Goal: Task Accomplishment & Management: Manage account settings

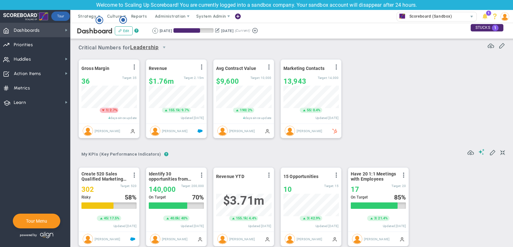
click at [52, 27] on span "Dashboards Dashboards" at bounding box center [35, 30] width 70 height 14
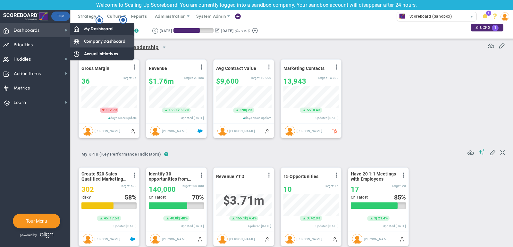
click at [88, 40] on span "Company Dashboard" at bounding box center [104, 41] width 41 height 6
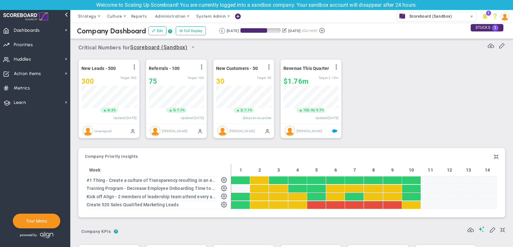
scroll to position [320457, 320424]
click at [82, 14] on span "Strategy" at bounding box center [87, 16] width 19 height 5
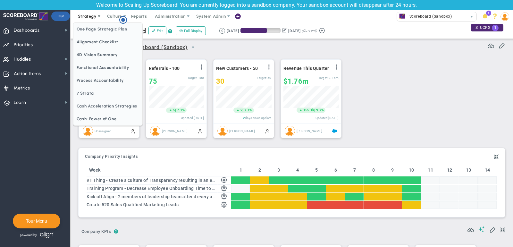
scroll to position [0, 0]
click at [108, 31] on span "One Page Strategic Plan" at bounding box center [107, 29] width 69 height 13
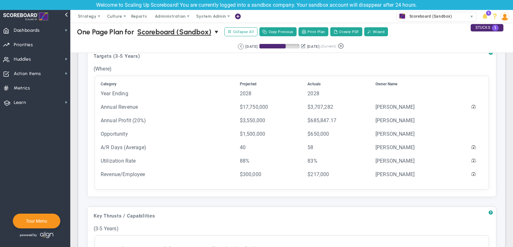
scroll to position [199, 0]
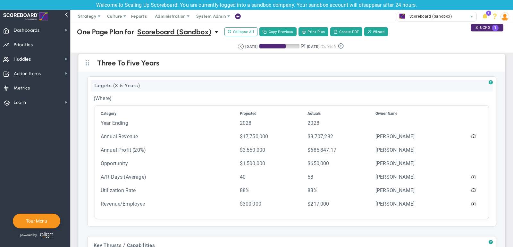
click at [156, 84] on div "Targets (3-5 Years)" at bounding box center [292, 86] width 402 height 12
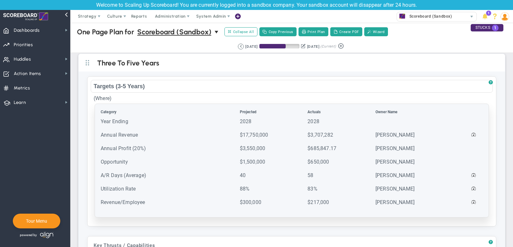
click at [144, 121] on td "Year Ending" at bounding box center [169, 124] width 138 height 13
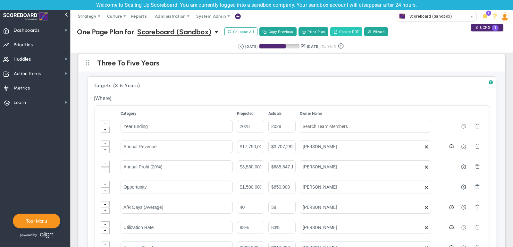
click at [343, 33] on button "Create PDF" at bounding box center [346, 31] width 32 height 9
click at [54, 30] on span "Dashboards Dashboards" at bounding box center [35, 30] width 70 height 14
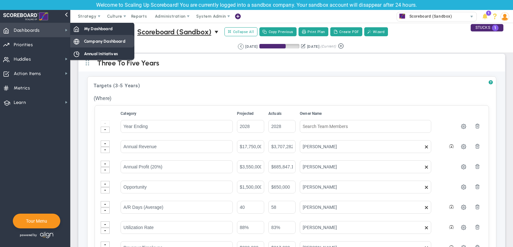
click at [116, 40] on span "Company Dashboard" at bounding box center [104, 41] width 41 height 6
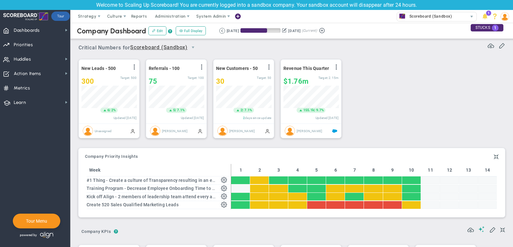
scroll to position [320457, 320424]
click at [193, 47] on span "select" at bounding box center [192, 47] width 5 height 5
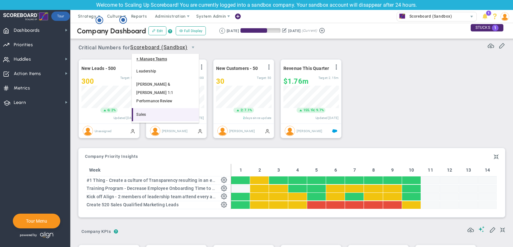
click at [141, 108] on li "Sales" at bounding box center [165, 114] width 67 height 13
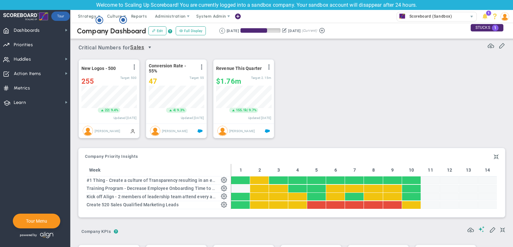
click at [152, 49] on span "select" at bounding box center [149, 47] width 5 height 5
click at [146, 75] on li "Scoreboard (Sandbox)" at bounding box center [144, 75] width 24 height 21
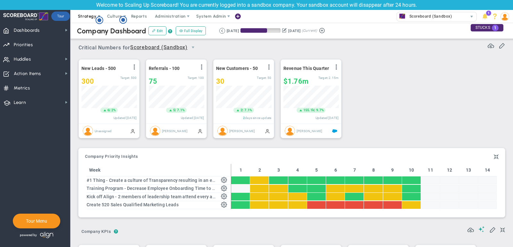
click at [89, 16] on span "Strategy" at bounding box center [87, 16] width 19 height 5
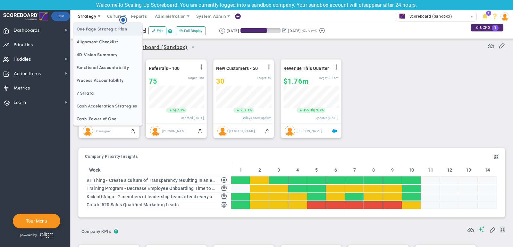
click at [90, 29] on span "One Page Strategic Plan" at bounding box center [107, 29] width 69 height 13
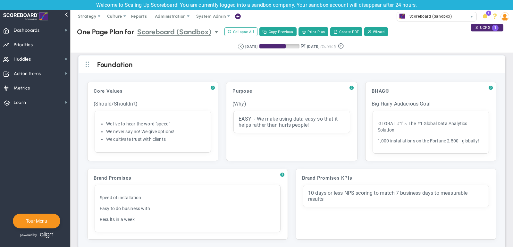
click at [217, 31] on span "select" at bounding box center [216, 31] width 5 height 5
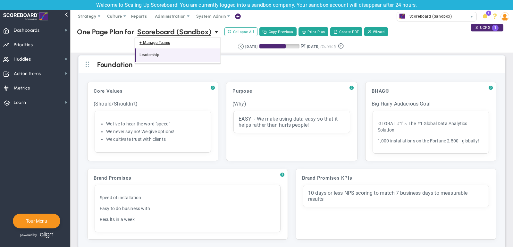
click at [151, 56] on li "Leadership" at bounding box center [177, 54] width 85 height 13
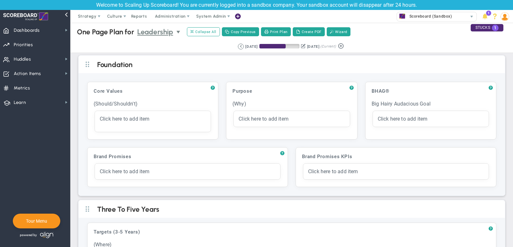
click at [179, 31] on span "select" at bounding box center [178, 31] width 5 height 5
click at [168, 52] on li "Scoreboard (Sandbox)" at bounding box center [159, 54] width 48 height 13
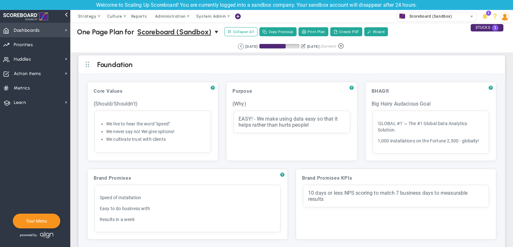
click at [59, 30] on span "Dashboards Dashboards" at bounding box center [35, 30] width 70 height 14
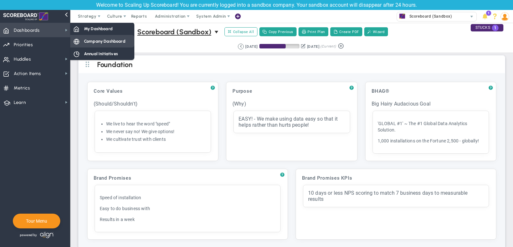
click at [111, 41] on span "Company Dashboard" at bounding box center [104, 41] width 41 height 6
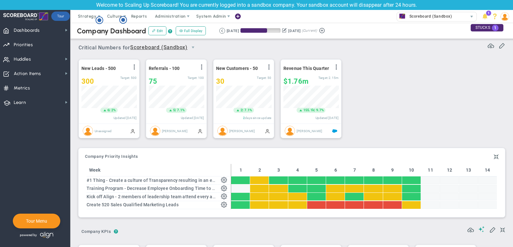
scroll to position [22, 55]
click at [37, 29] on span "Dashboards" at bounding box center [27, 30] width 26 height 13
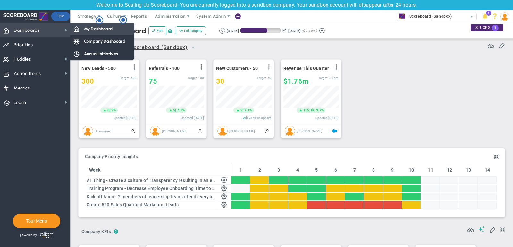
click at [97, 33] on div "My Dashboard" at bounding box center [102, 28] width 64 height 12
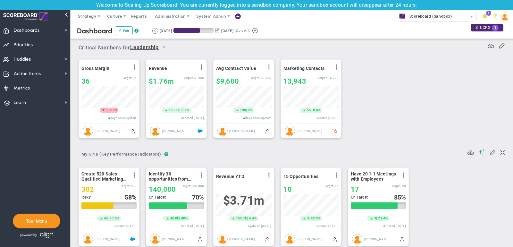
scroll to position [22, 55]
click at [31, 32] on span "Dashboards" at bounding box center [27, 30] width 26 height 13
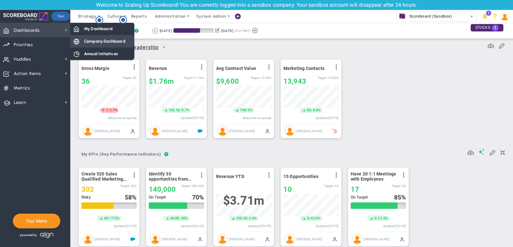
click at [101, 40] on span "Company Dashboard" at bounding box center [104, 41] width 41 height 6
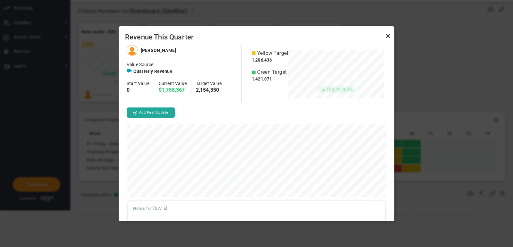
click at [387, 34] on link "Close" at bounding box center [388, 36] width 8 height 8
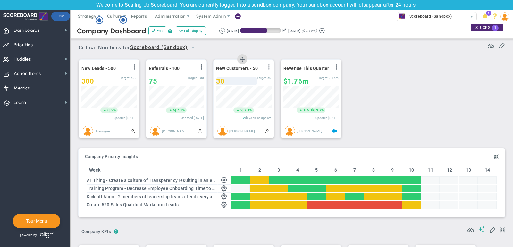
click at [231, 80] on div "30" at bounding box center [236, 81] width 41 height 8
type input "33"
click at [35, 30] on span "Dashboards" at bounding box center [27, 30] width 26 height 13
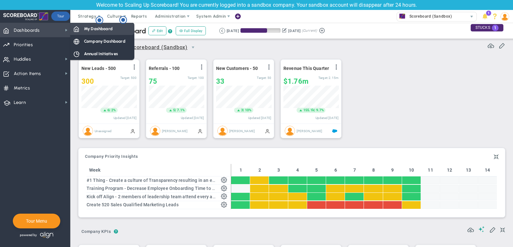
click at [84, 27] on span "My Dashboard" at bounding box center [98, 29] width 29 height 6
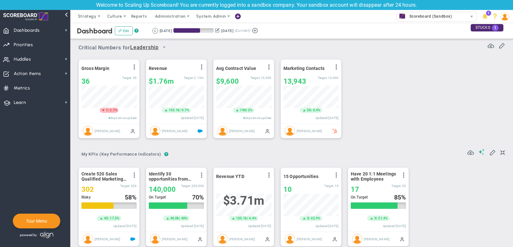
scroll to position [22, 55]
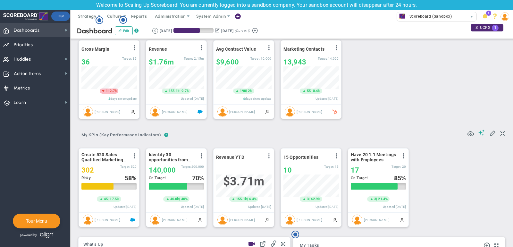
click at [49, 32] on span "Dashboards Dashboards" at bounding box center [35, 30] width 70 height 14
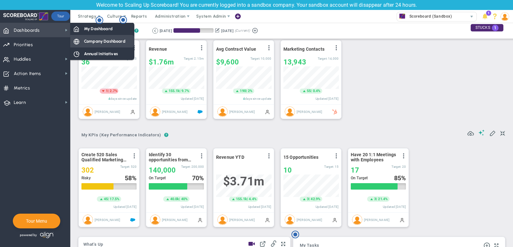
click at [97, 38] on span "Company Dashboard" at bounding box center [104, 41] width 41 height 6
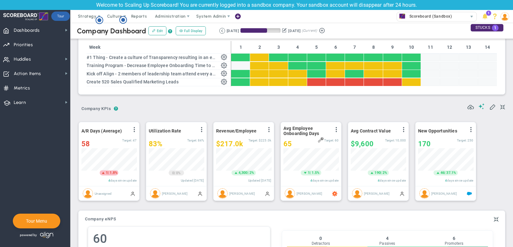
scroll to position [124, 0]
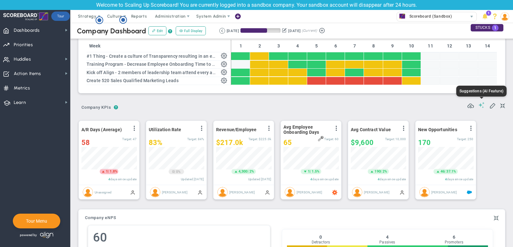
click at [481, 105] on span at bounding box center [481, 105] width 6 height 6
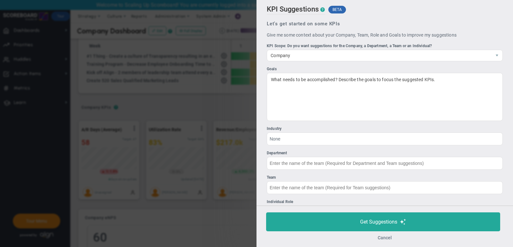
click at [384, 238] on button "Cancel" at bounding box center [385, 237] width 14 height 5
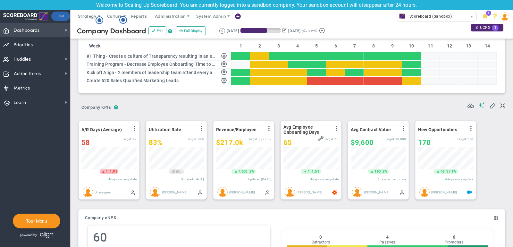
click at [57, 35] on span "Dashboards Dashboards" at bounding box center [35, 30] width 70 height 14
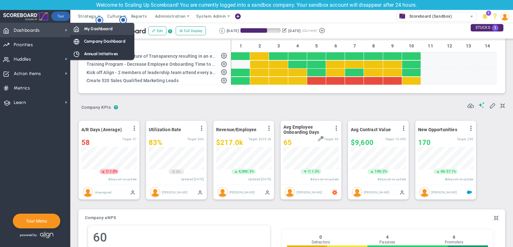
click at [105, 30] on span "My Dashboard" at bounding box center [98, 29] width 29 height 6
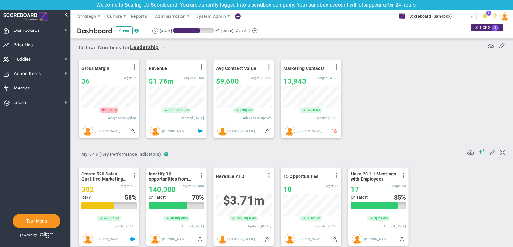
scroll to position [320457, 320424]
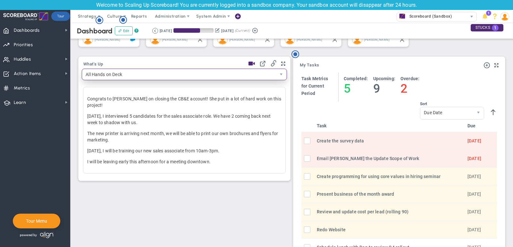
click at [116, 72] on span "All Hands on Deck" at bounding box center [179, 74] width 194 height 11
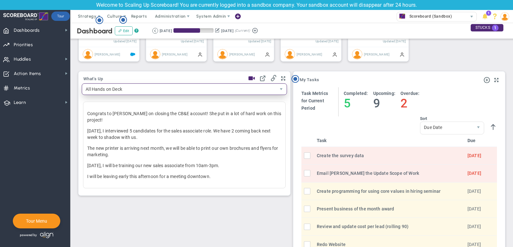
scroll to position [185, 0]
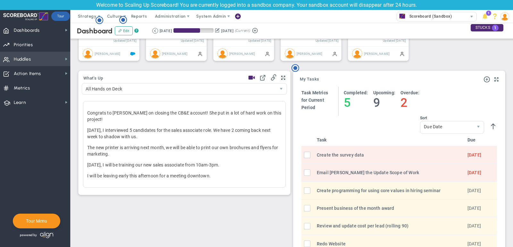
click at [42, 56] on span "Huddles Huddles" at bounding box center [35, 59] width 70 height 14
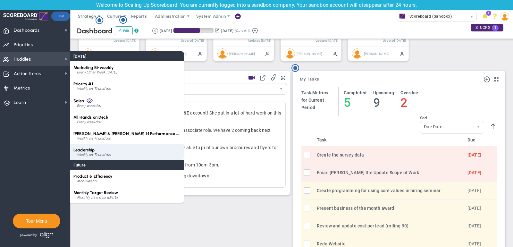
click at [92, 150] on span "Leadership" at bounding box center [83, 149] width 21 height 5
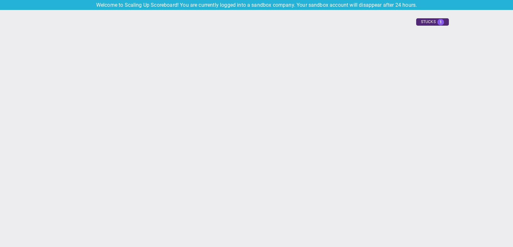
type input "Thursday, September 11, 2025"
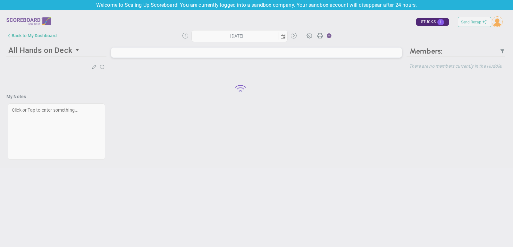
type input "Thursday, September 11, 2025"
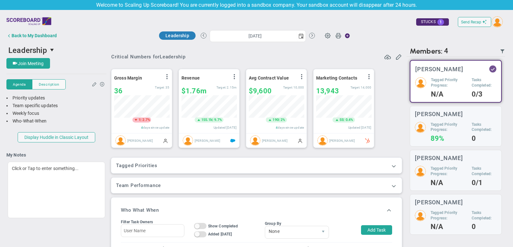
scroll to position [22, 55]
click at [128, 88] on div "36" at bounding box center [134, 91] width 41 height 8
type input "37"
click at [395, 163] on span at bounding box center [393, 165] width 6 height 6
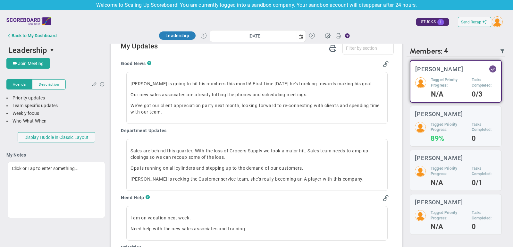
scroll to position [432, 0]
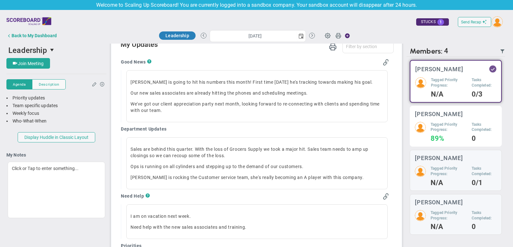
click at [467, 124] on div "Tagged Priority Progress: 89% Tasks Completed: 0" at bounding box center [456, 132] width 82 height 20
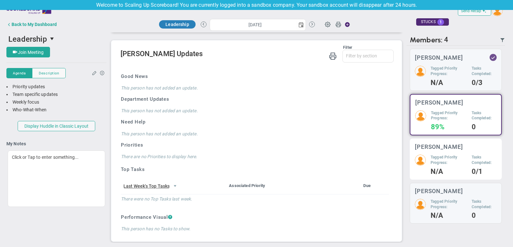
click at [443, 153] on div "Miguel Cabrera Tagged Priority Progress: N/A Tasks Completed: 0/1" at bounding box center [456, 158] width 92 height 41
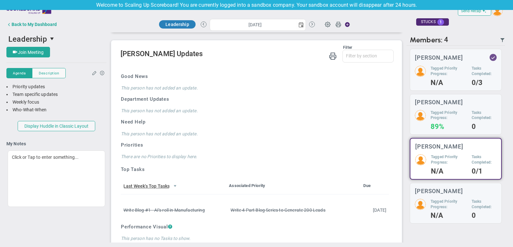
scroll to position [421, 0]
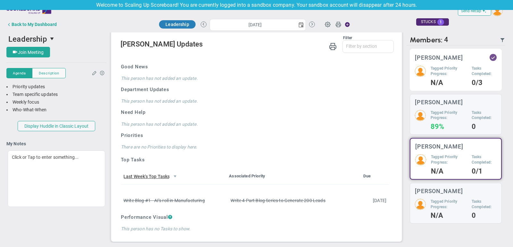
click at [447, 74] on h5 "Tagged Priority Progress:" at bounding box center [448, 71] width 36 height 11
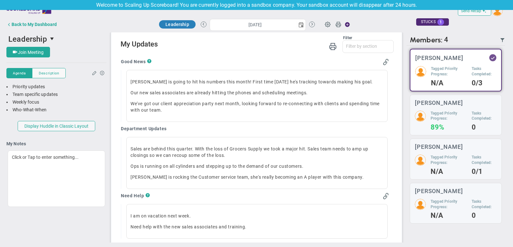
scroll to position [421, 0]
click at [301, 23] on span "select" at bounding box center [300, 24] width 5 height 5
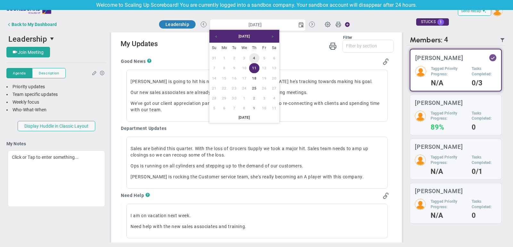
click at [253, 56] on link "4" at bounding box center [254, 58] width 10 height 10
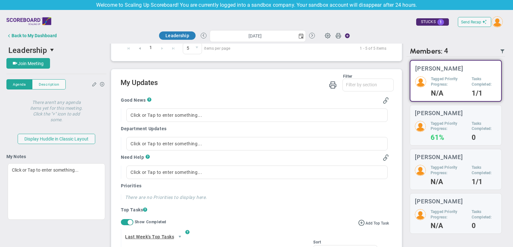
scroll to position [394, 0]
click at [301, 36] on span "select" at bounding box center [300, 35] width 5 height 5
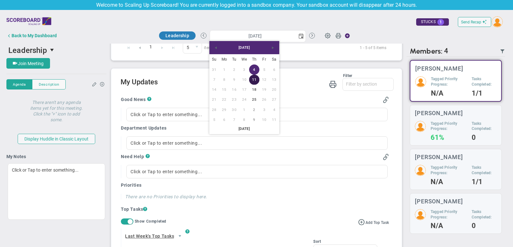
click at [255, 78] on link "11" at bounding box center [254, 80] width 10 height 10
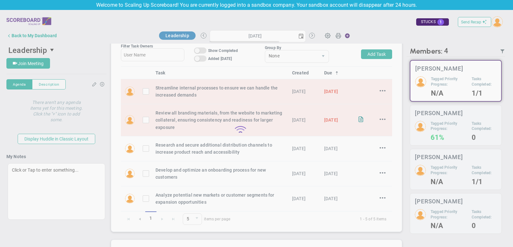
scroll to position [220, 0]
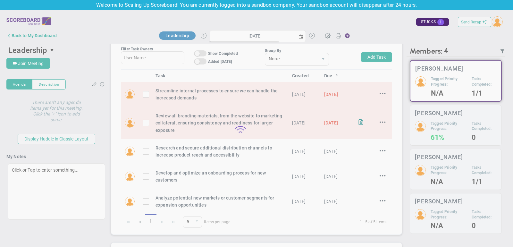
type input "Thursday, September 11, 2025"
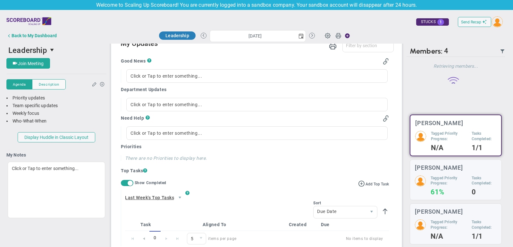
scroll to position [0, 0]
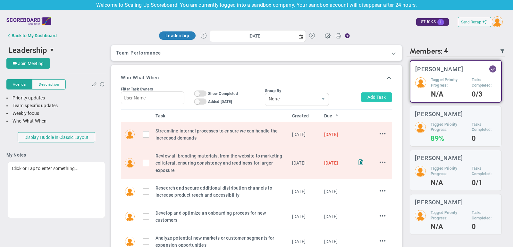
click at [379, 97] on button "Add Task" at bounding box center [376, 97] width 31 height 10
type input "[PERSON_NAME]"
type input "[DATE]"
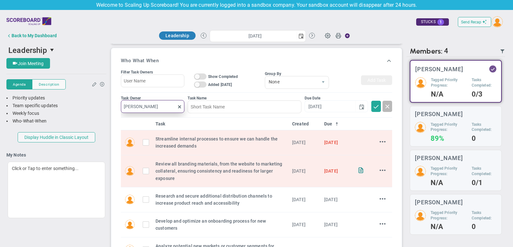
click at [153, 104] on input "[PERSON_NAME]" at bounding box center [152, 106] width 63 height 13
click at [158, 120] on span "[PERSON_NAME]" at bounding box center [154, 120] width 35 height 4
type input "[PERSON_NAME]"
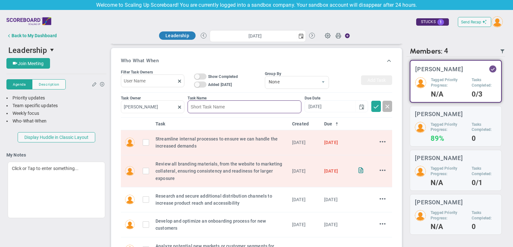
click at [220, 107] on input at bounding box center [243, 106] width 113 height 13
click at [360, 104] on span "select" at bounding box center [361, 106] width 5 height 5
type input "example"
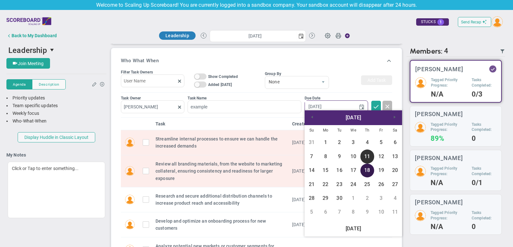
click at [368, 166] on link "18" at bounding box center [367, 170] width 14 height 14
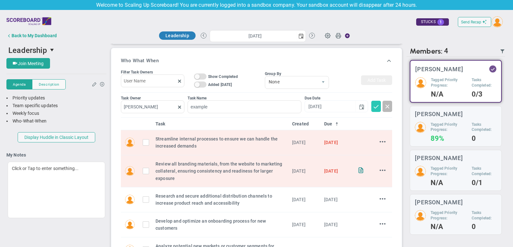
click at [375, 104] on span at bounding box center [376, 106] width 6 height 6
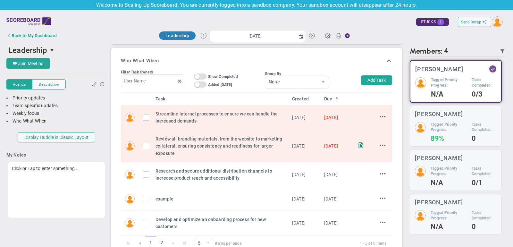
scroll to position [208, 0]
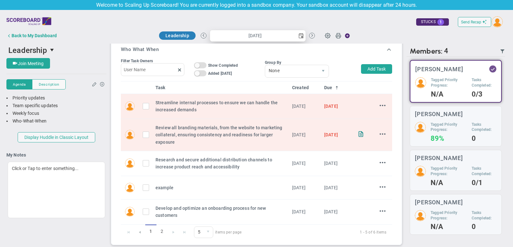
click at [302, 37] on span "select" at bounding box center [300, 35] width 5 height 5
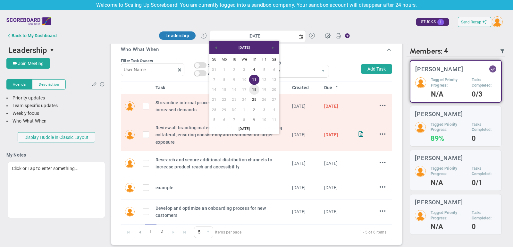
click at [254, 87] on link "18" at bounding box center [254, 90] width 10 height 10
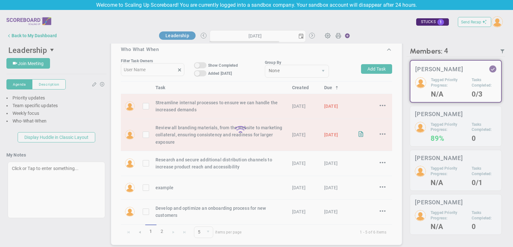
type input "Thursday, September 18, 2025"
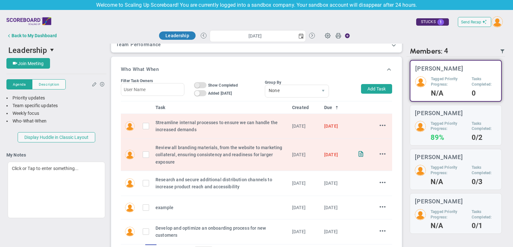
click at [199, 83] on span at bounding box center [197, 85] width 5 height 5
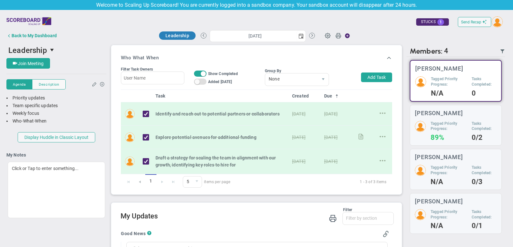
click at [205, 72] on span at bounding box center [203, 73] width 5 height 5
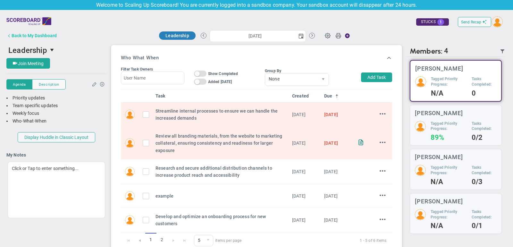
click at [39, 36] on div "Back to My Dashboard" at bounding box center [34, 35] width 45 height 5
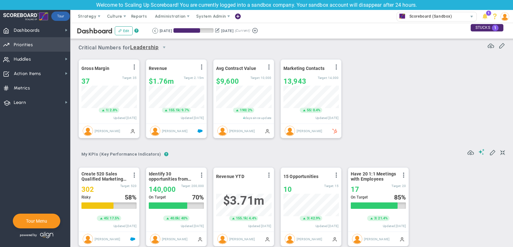
scroll to position [22, 55]
click at [36, 47] on span "Priorities OKR Tree Priorities OKRs" at bounding box center [35, 44] width 70 height 14
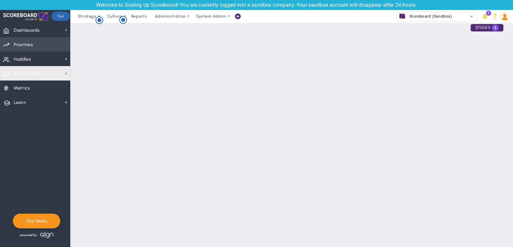
checkbox input "false"
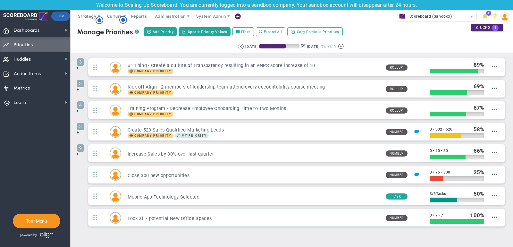
click at [77, 68] on span at bounding box center [77, 67] width 5 height 5
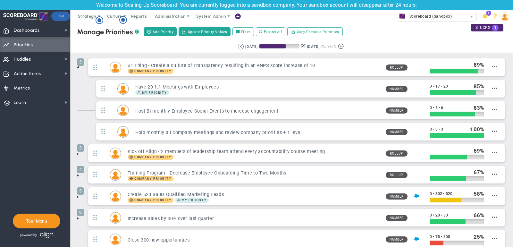
click at [79, 66] on span at bounding box center [77, 66] width 5 height 5
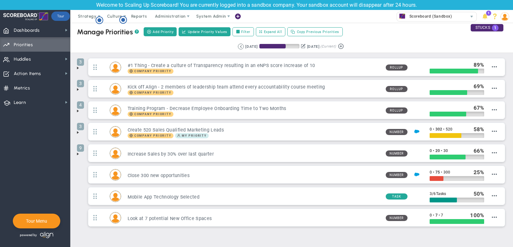
click at [78, 69] on span at bounding box center [77, 67] width 5 height 5
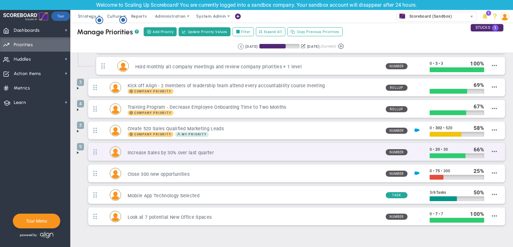
scroll to position [71, 0]
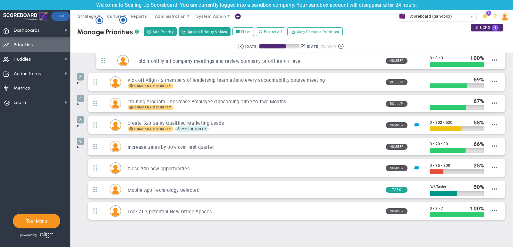
click at [79, 145] on span at bounding box center [77, 147] width 5 height 5
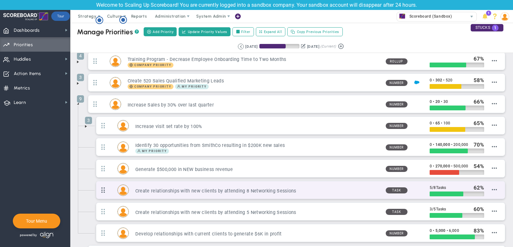
scroll to position [129, 0]
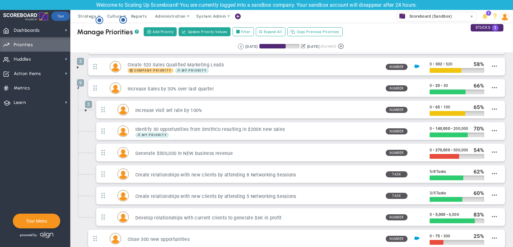
click at [86, 108] on span at bounding box center [85, 110] width 5 height 5
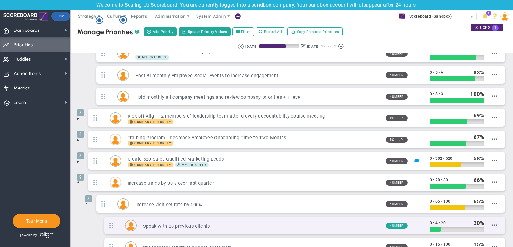
scroll to position [0, 0]
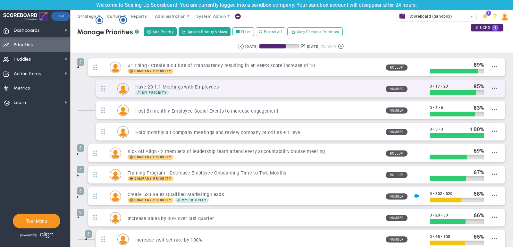
click at [210, 90] on div "My Priority" at bounding box center [257, 92] width 245 height 5
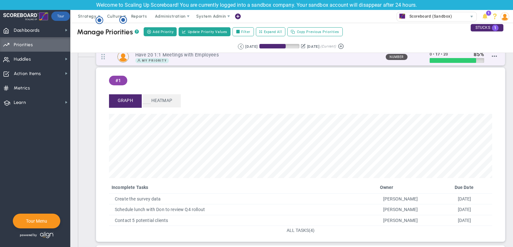
scroll to position [38, 0]
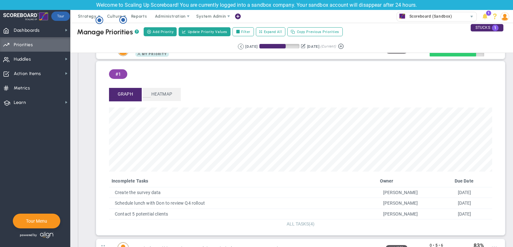
click at [303, 223] on span "ALL TASKS" at bounding box center [298, 223] width 22 height 5
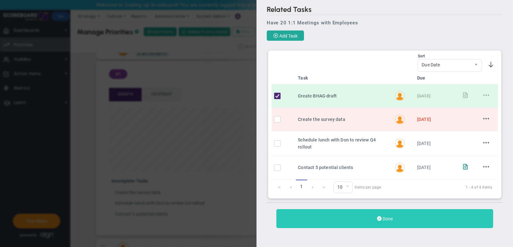
click at [386, 216] on span "Done" at bounding box center [387, 218] width 10 height 5
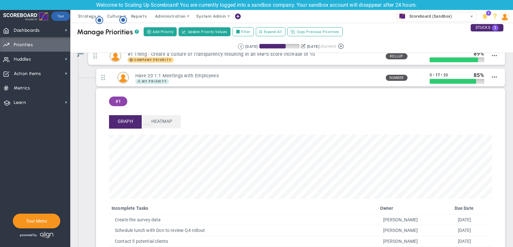
scroll to position [8, 0]
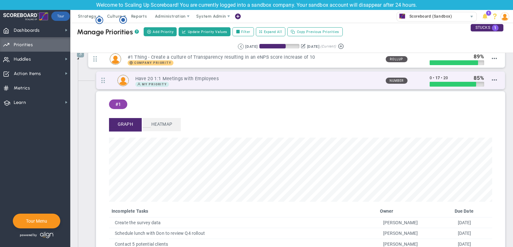
click at [263, 77] on h3 "Have 20 1:1 Meetings with Employees" at bounding box center [257, 79] width 245 height 6
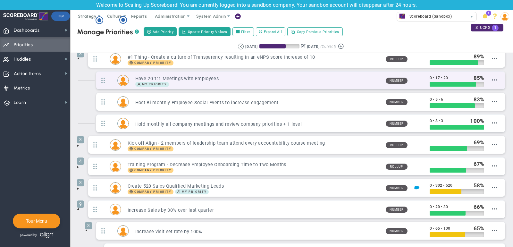
scroll to position [0, 0]
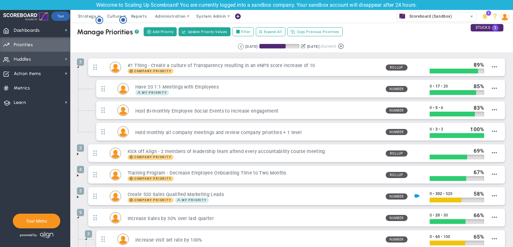
click at [43, 57] on span "Huddles Huddles" at bounding box center [35, 59] width 70 height 14
click at [163, 34] on button "Add Priority" at bounding box center [160, 31] width 33 height 9
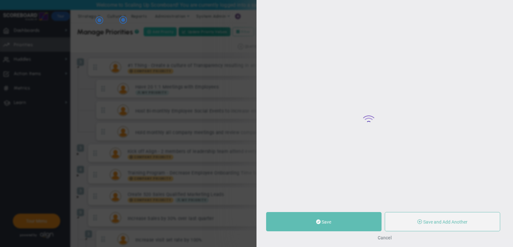
type input "0"
radio input "true"
type input "[PERSON_NAME]"
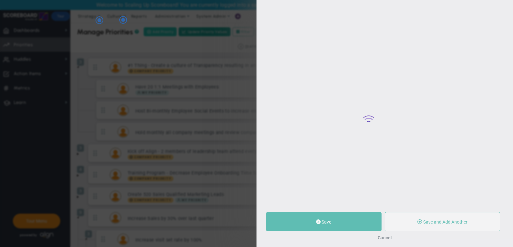
type input "0"
radio input "true"
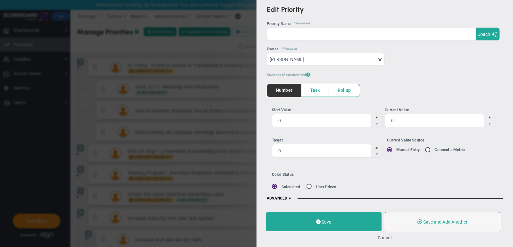
click at [386, 236] on button "Cancel" at bounding box center [385, 237] width 14 height 5
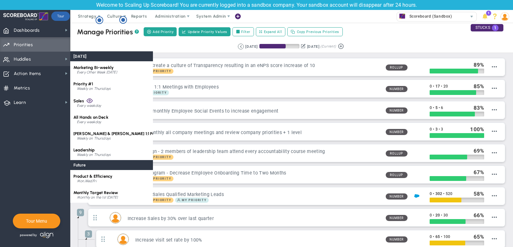
click at [46, 55] on span "Huddles Huddles" at bounding box center [35, 59] width 70 height 14
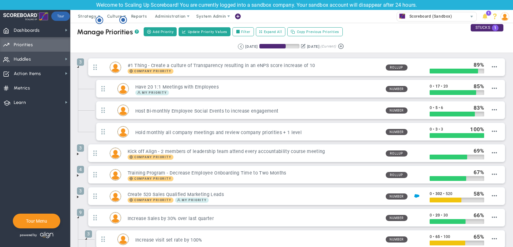
click at [46, 55] on span "Huddles Huddles" at bounding box center [35, 59] width 70 height 14
click at [236, 15] on span at bounding box center [237, 16] width 5 height 9
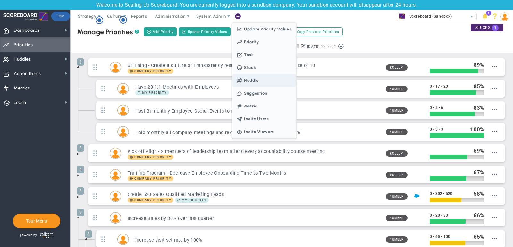
click at [252, 75] on span "Huddle" at bounding box center [264, 80] width 64 height 13
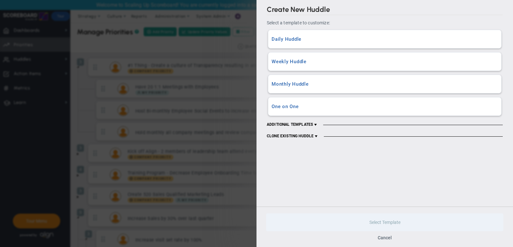
click at [314, 124] on span at bounding box center [315, 124] width 5 height 5
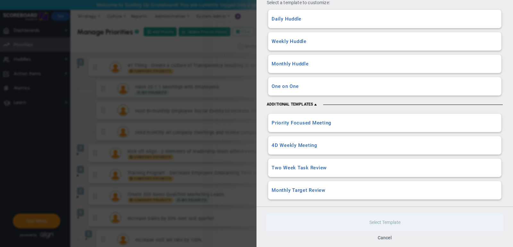
scroll to position [33, 0]
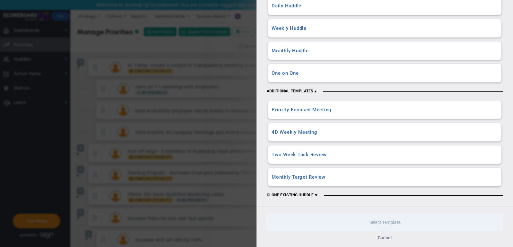
click at [382, 240] on button "Cancel" at bounding box center [385, 237] width 14 height 5
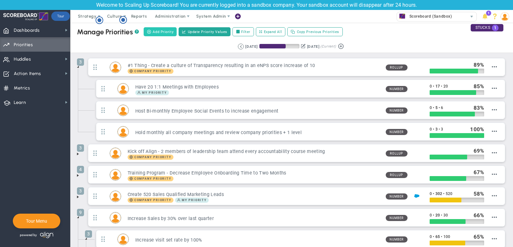
click at [157, 33] on span "Add Priority" at bounding box center [163, 31] width 21 height 5
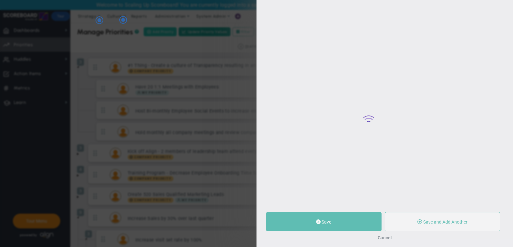
type input "0"
radio input "true"
type input "[PERSON_NAME]"
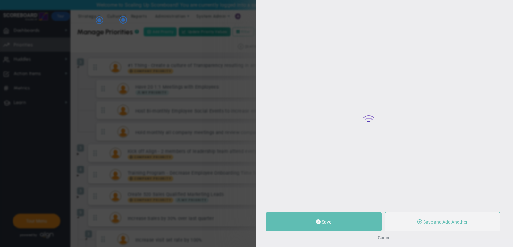
type input "0"
radio input "true"
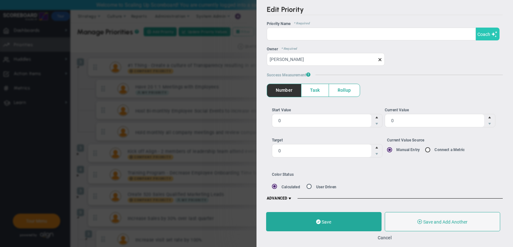
click at [488, 36] on span "Coach" at bounding box center [483, 34] width 13 height 5
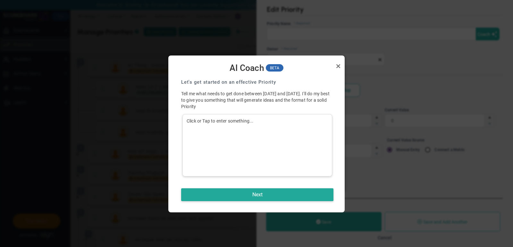
click at [303, 121] on div "Click or Tap to enter something..." at bounding box center [257, 145] width 150 height 62
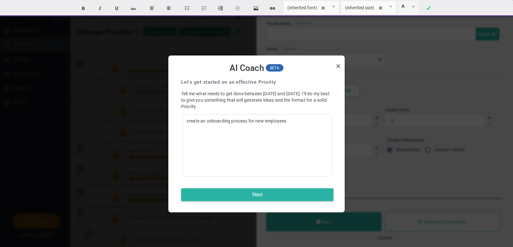
click at [286, 191] on button "Next" at bounding box center [257, 194] width 152 height 13
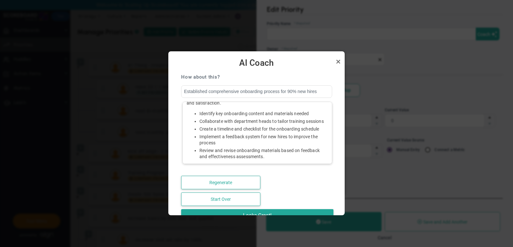
scroll to position [40, 0]
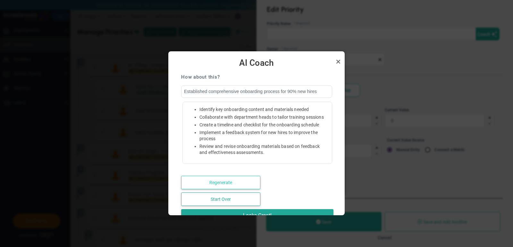
click at [230, 181] on button "Regenerate" at bounding box center [220, 182] width 79 height 13
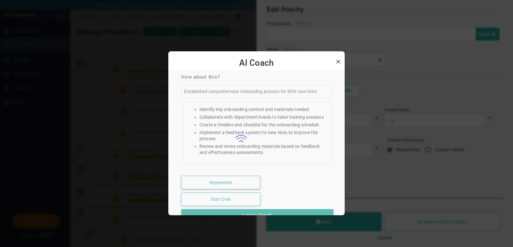
type input "Established onboarding process for 100% of new hires by October 10, 2025"
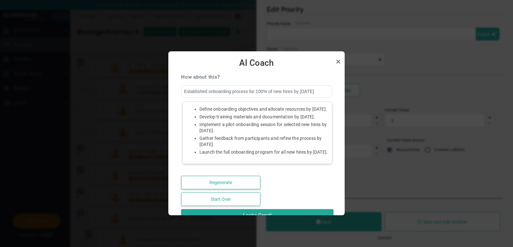
scroll to position [46, 0]
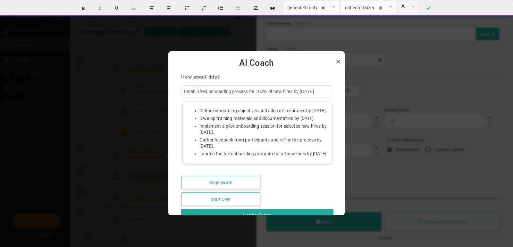
click at [242, 121] on li "Develop training materials and documentation by August 15, 2025." at bounding box center [263, 118] width 129 height 6
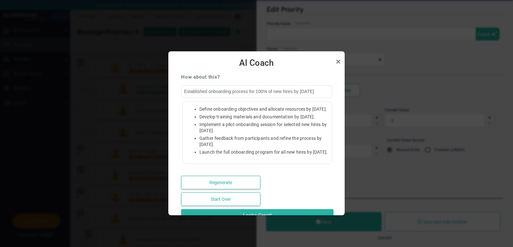
click at [274, 209] on button "Looks Great!" at bounding box center [257, 215] width 152 height 13
type input "Established onboarding process for 100% of new hires by October 10, 2025"
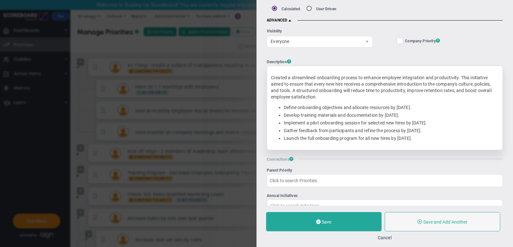
scroll to position [178, 0]
click at [354, 106] on li "Define onboarding objectives and allocate resources by July 20, 2025." at bounding box center [391, 108] width 215 height 6
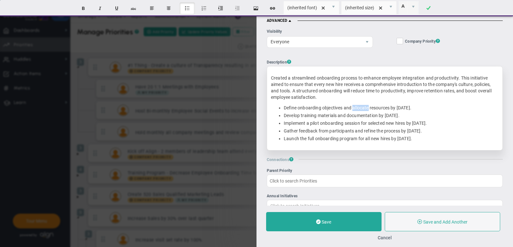
click at [354, 106] on li "Define onboarding objectives and allocate resources by July 20, 2025." at bounding box center [391, 108] width 215 height 6
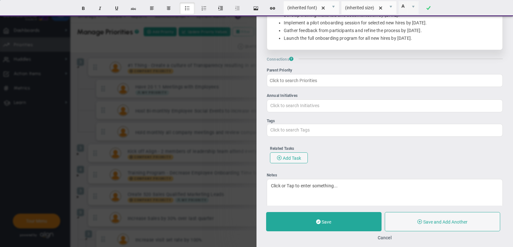
scroll to position [285, 0]
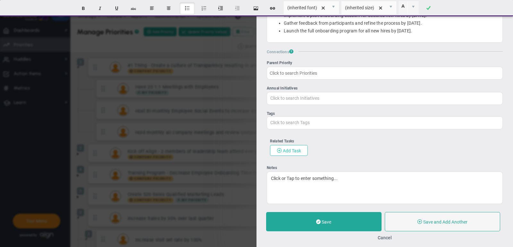
click at [286, 149] on span "Add Task" at bounding box center [292, 150] width 18 height 5
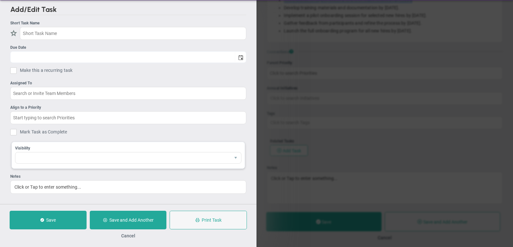
checkbox input "false"
type input "[DATE]"
checkbox input "false"
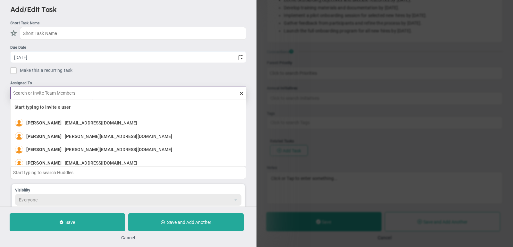
click at [117, 93] on input "text" at bounding box center [128, 93] width 236 height 13
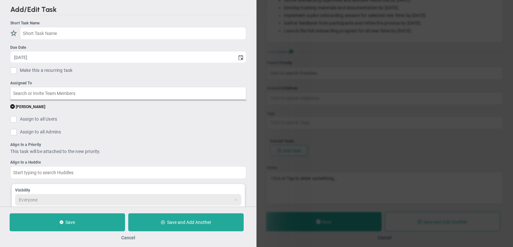
click at [74, 79] on ul "Short Task Name Due Date 9/11/2025 Make this a recurring task You are creating …" at bounding box center [128, 131] width 236 height 223
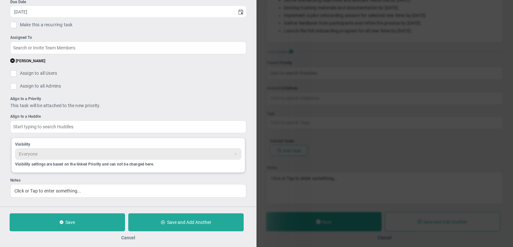
scroll to position [44, 0]
click at [128, 238] on button "Cancel" at bounding box center [128, 237] width 14 height 5
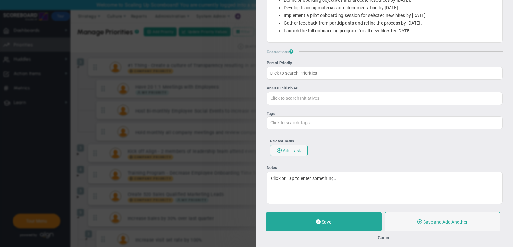
scroll to position [231, 0]
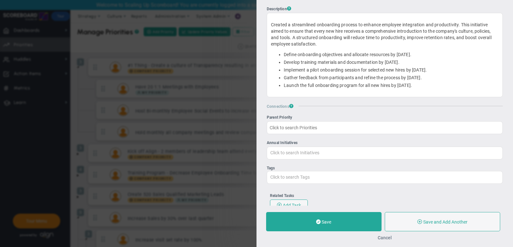
click at [387, 239] on button "Cancel" at bounding box center [385, 237] width 14 height 5
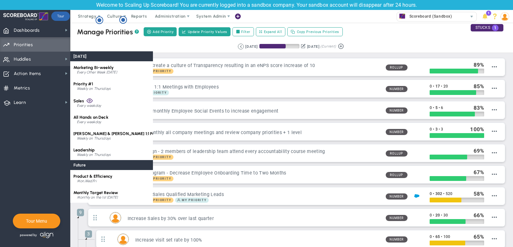
click at [42, 62] on span "Huddles Huddles" at bounding box center [35, 59] width 70 height 14
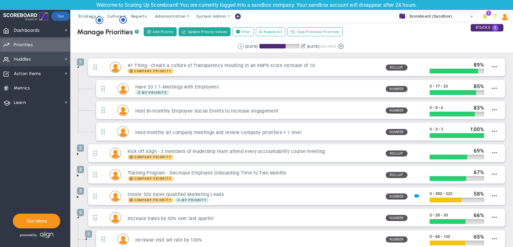
click at [42, 62] on span "Huddles Huddles" at bounding box center [35, 59] width 70 height 14
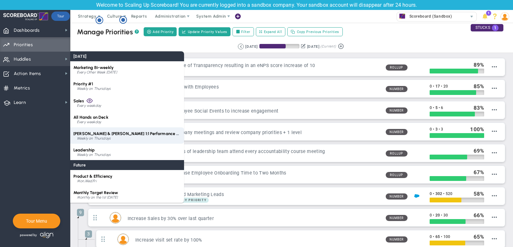
click at [98, 133] on span "[PERSON_NAME] & [PERSON_NAME] 1:1 Performance Review" at bounding box center [131, 133] width 117 height 5
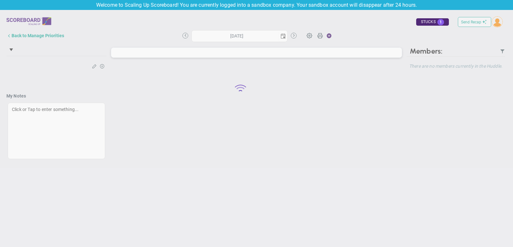
type input "Thursday, September 11, 2025"
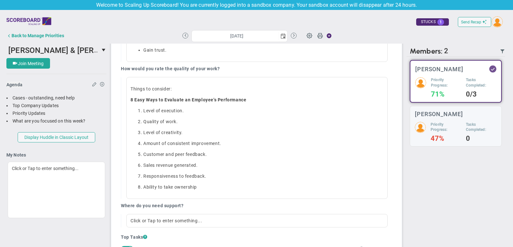
scroll to position [554, 0]
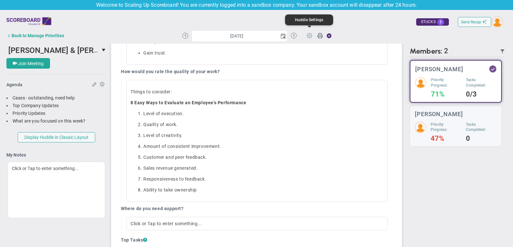
click at [310, 33] on span at bounding box center [309, 35] width 12 height 12
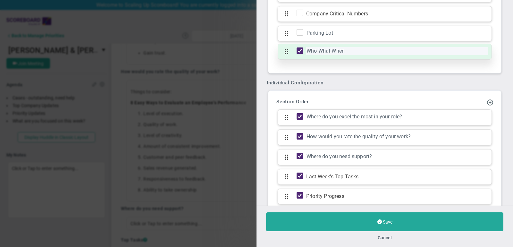
scroll to position [610, 0]
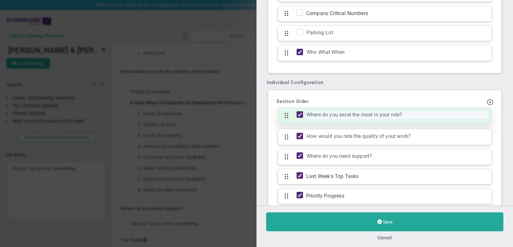
click at [351, 111] on div "Where do you excel the most in your role?" at bounding box center [397, 115] width 182 height 8
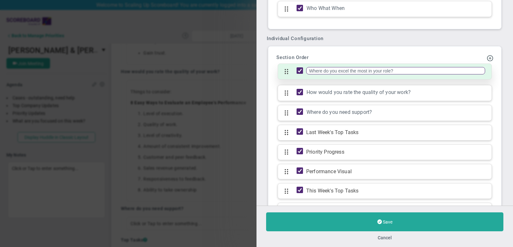
scroll to position [673, 0]
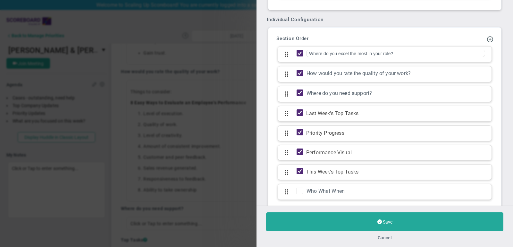
click at [387, 239] on button "Cancel" at bounding box center [385, 237] width 14 height 5
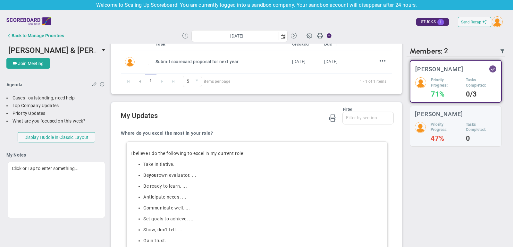
scroll to position [367, 0]
click at [472, 21] on span "Send Recap" at bounding box center [471, 22] width 20 height 4
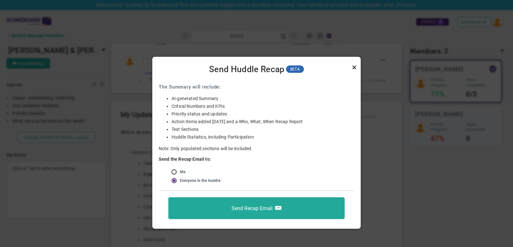
click at [354, 67] on link "Close" at bounding box center [354, 67] width 8 height 8
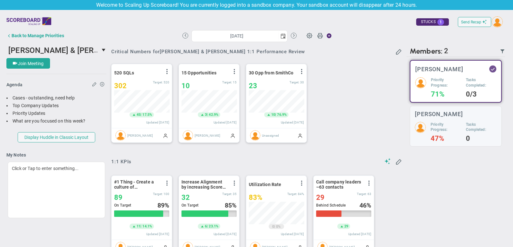
scroll to position [0, 0]
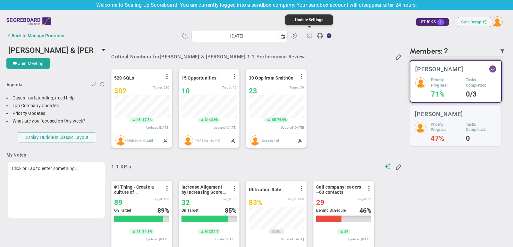
click at [309, 34] on span at bounding box center [309, 35] width 12 height 12
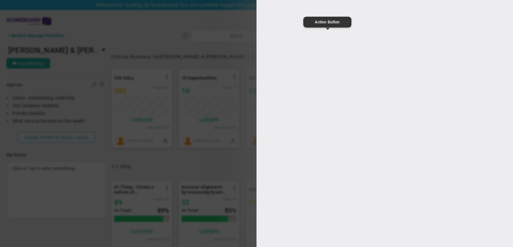
type input "[PERSON_NAME] & [PERSON_NAME] 1:1 Performance Review"
type input "https://join.skype.com/"
type input "13:00:00"
type input "13:30:00"
type input "[PERSON_NAME]"
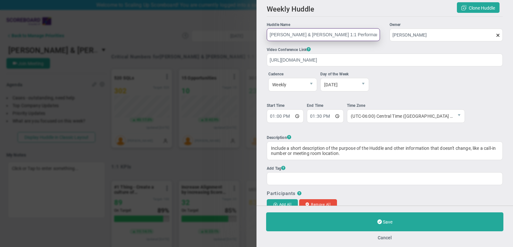
click at [308, 36] on input "[PERSON_NAME] & [PERSON_NAME] 1:1 Performance Review" at bounding box center [323, 34] width 113 height 13
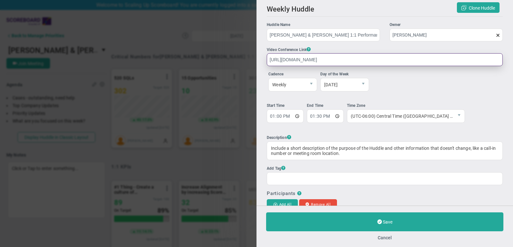
click at [345, 59] on input "https://join.skype.com/" at bounding box center [385, 59] width 236 height 13
drag, startPoint x: 344, startPoint y: 59, endPoint x: 248, endPoint y: 60, distance: 95.5
click at [248, 60] on div "Weekly Huddle Clone Huddle Huddle Name Mark & Hannah 1:1 Performance Review Own…" at bounding box center [256, 123] width 513 height 247
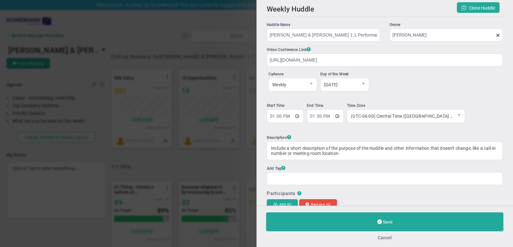
click at [385, 237] on button "Cancel" at bounding box center [385, 237] width 14 height 5
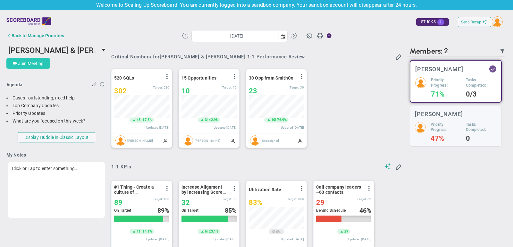
click at [30, 61] on span "Join Meeting" at bounding box center [31, 63] width 26 height 5
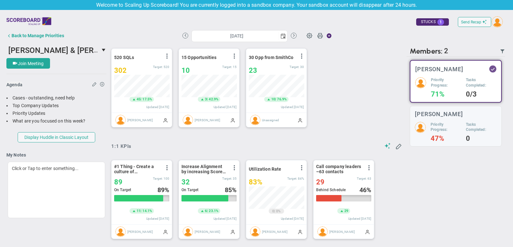
scroll to position [21, 0]
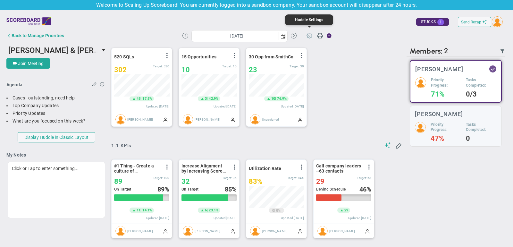
click at [309, 37] on span at bounding box center [309, 35] width 12 height 12
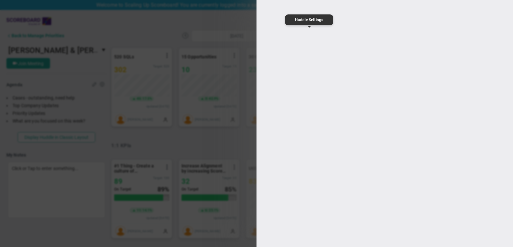
type input "[PERSON_NAME] & [PERSON_NAME] 1:1 Performance Review"
type input "https://join.skype.com/"
type input "13:00:00"
type input "13:30:00"
type input "[PERSON_NAME]"
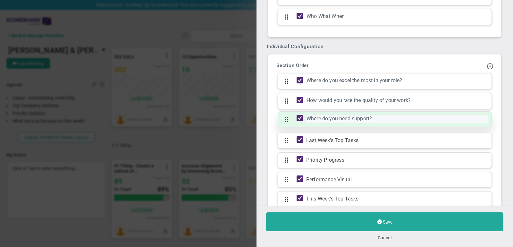
scroll to position [673, 0]
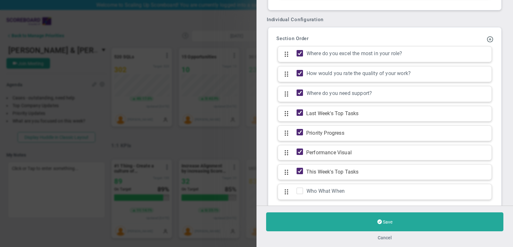
click at [388, 236] on button "Cancel" at bounding box center [385, 237] width 14 height 5
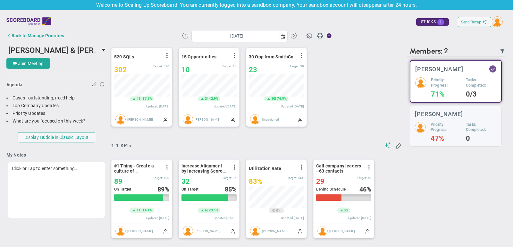
scroll to position [11, 0]
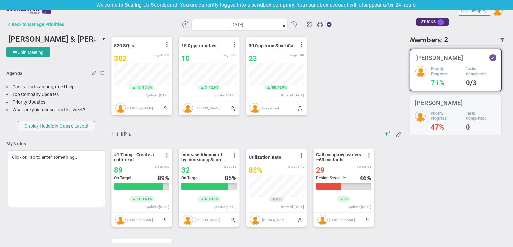
click at [40, 25] on div "Back to Manage Priorities" at bounding box center [38, 24] width 53 height 5
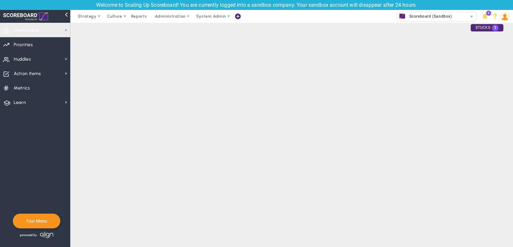
checkbox input "false"
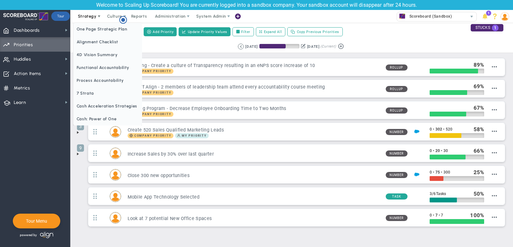
click at [89, 19] on span "Strategy" at bounding box center [87, 16] width 29 height 13
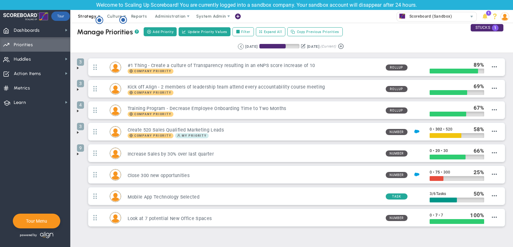
click at [89, 19] on span "Strategy" at bounding box center [87, 16] width 29 height 13
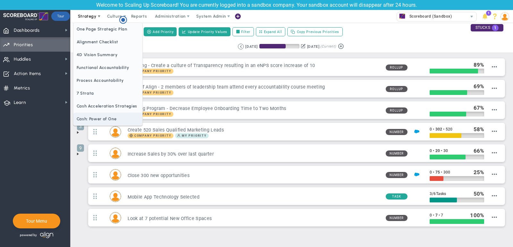
click at [91, 115] on span "Cash: Power of One" at bounding box center [107, 118] width 69 height 13
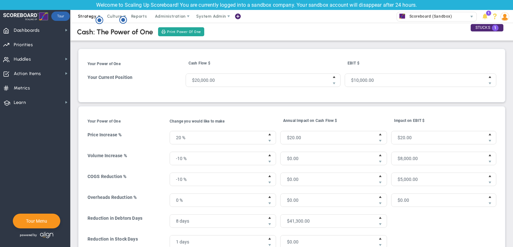
click at [84, 16] on span "Strategy" at bounding box center [87, 16] width 19 height 5
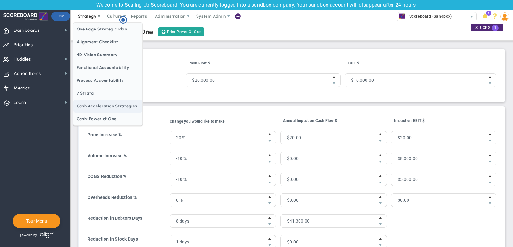
click at [96, 108] on span "Cash Acceleration Strategies" at bounding box center [107, 106] width 69 height 13
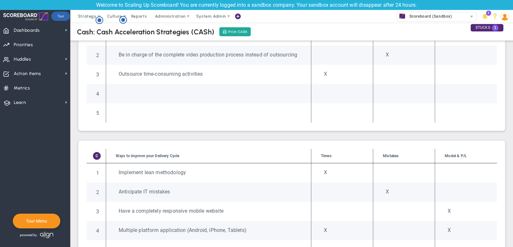
scroll to position [224, 0]
click at [87, 18] on span "Strategy" at bounding box center [87, 16] width 19 height 5
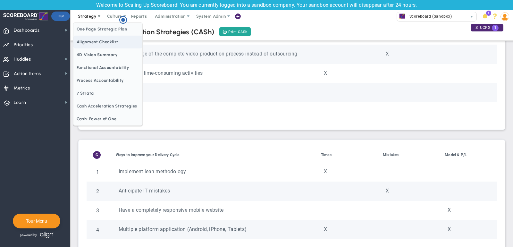
scroll to position [0, 0]
click at [95, 41] on span "Alignment Checklist" at bounding box center [107, 42] width 69 height 13
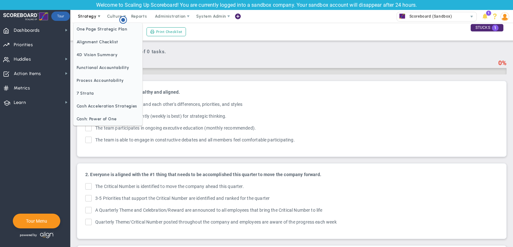
checkbox input "true"
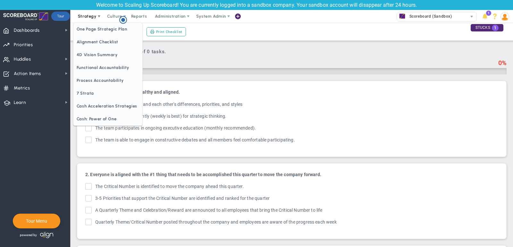
checkbox input "true"
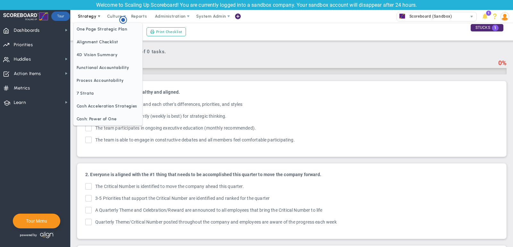
checkbox input "true"
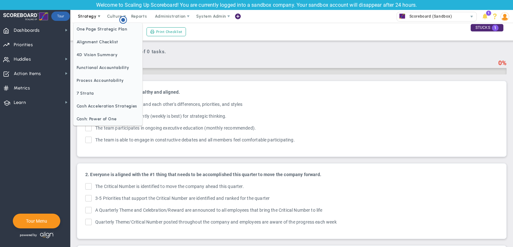
checkbox input "true"
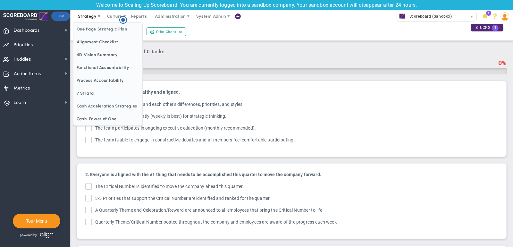
checkbox input "true"
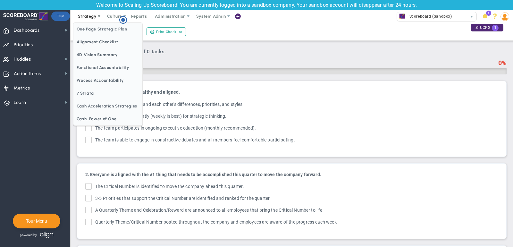
checkbox input "true"
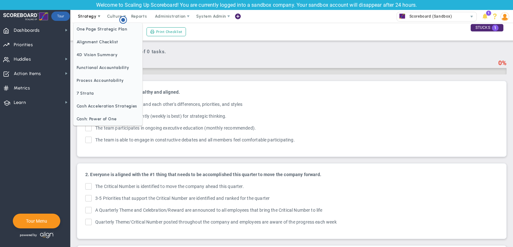
checkbox input "true"
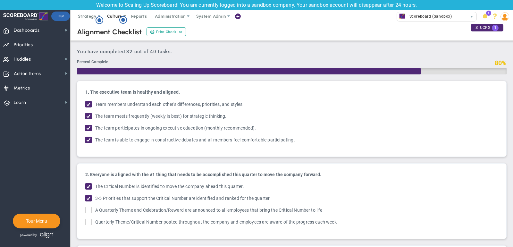
click at [110, 14] on span "Culture" at bounding box center [114, 16] width 15 height 5
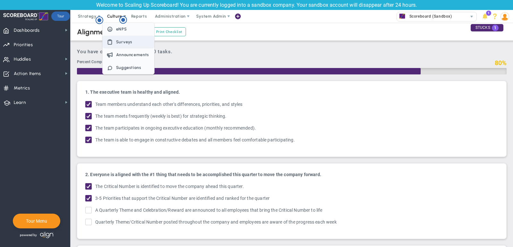
click at [126, 42] on span "Surveys" at bounding box center [124, 41] width 17 height 5
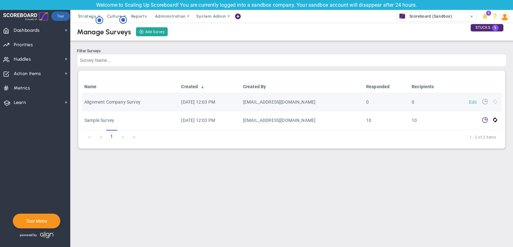
click at [472, 102] on link "Edit" at bounding box center [473, 101] width 8 height 4
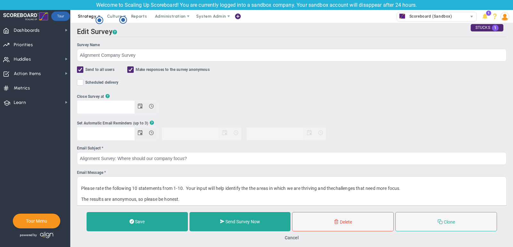
click at [84, 13] on span "Strategy" at bounding box center [87, 16] width 29 height 13
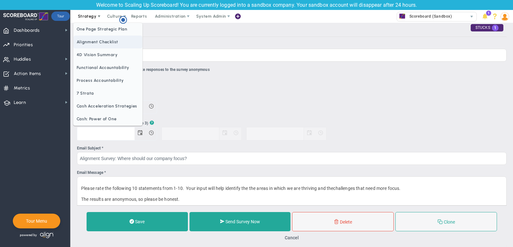
click at [99, 46] on span "Alignment Checklist" at bounding box center [107, 42] width 69 height 13
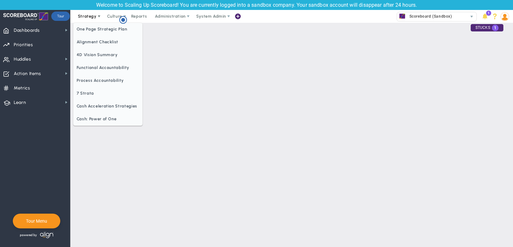
checkbox input "false"
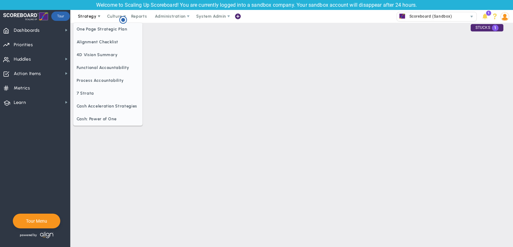
checkbox input "false"
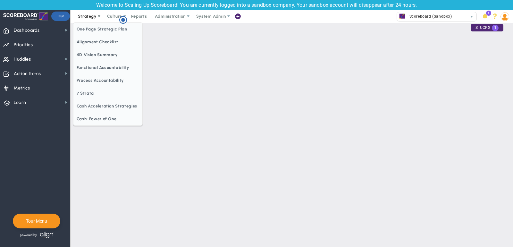
checkbox input "false"
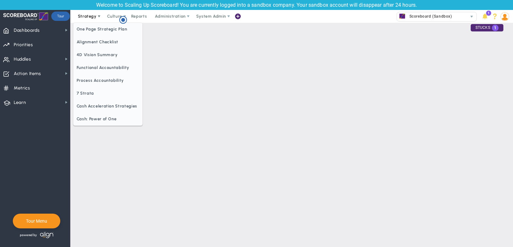
checkbox input "false"
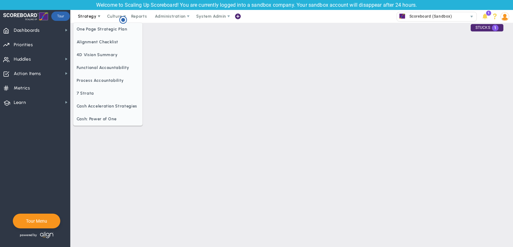
checkbox input "false"
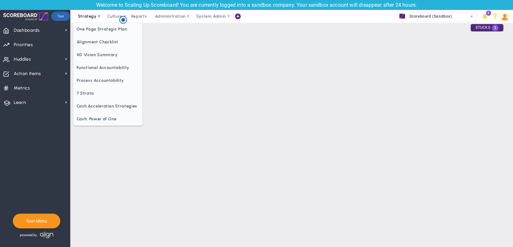
checkbox input "false"
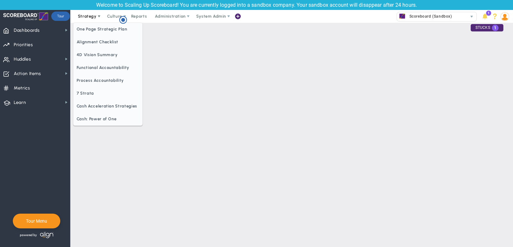
checkbox input "false"
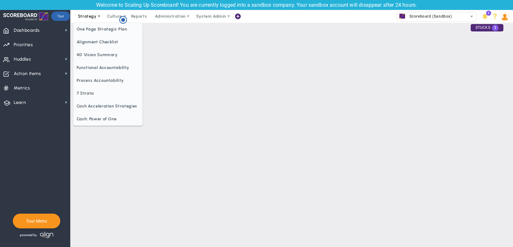
checkbox input "false"
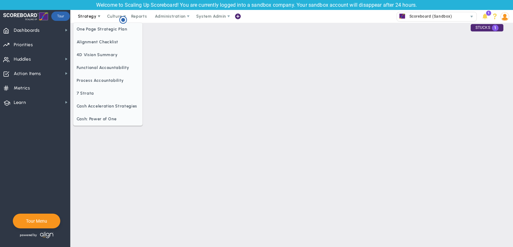
checkbox input "true"
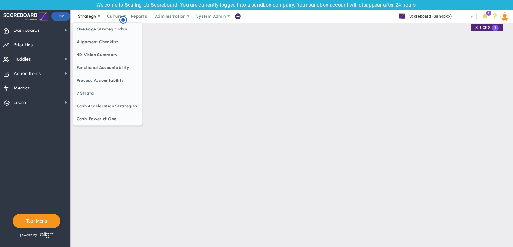
checkbox input "true"
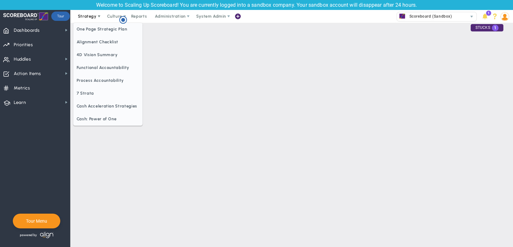
checkbox input "true"
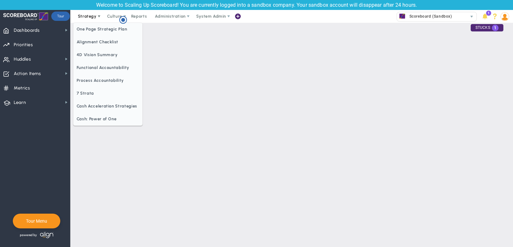
checkbox input "true"
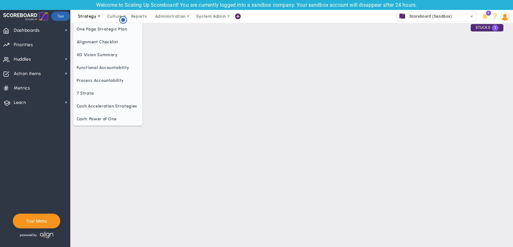
checkbox input "true"
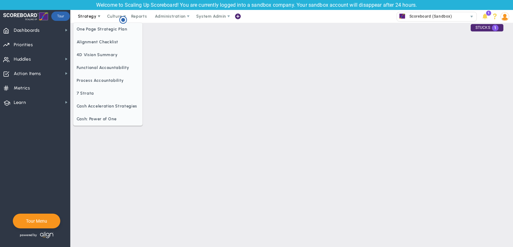
checkbox input "true"
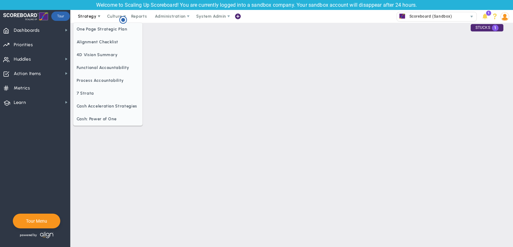
checkbox input "true"
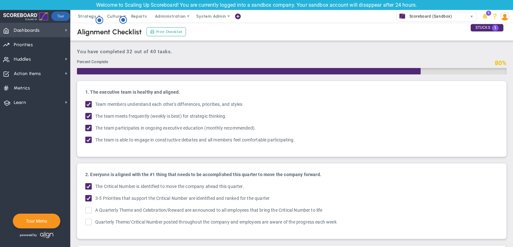
click at [56, 27] on span "Dashboards Dashboards" at bounding box center [35, 30] width 70 height 14
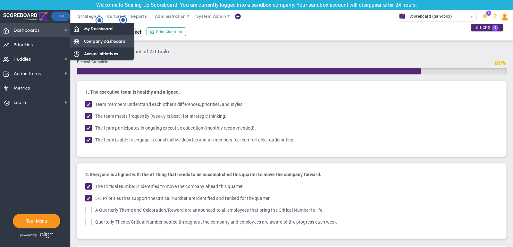
click at [98, 42] on span "Company Dashboard" at bounding box center [104, 41] width 41 height 6
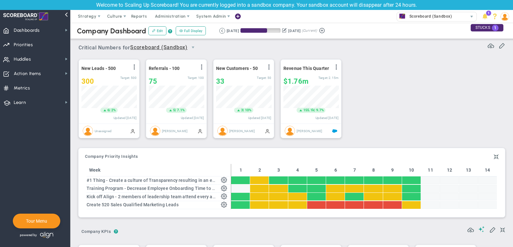
scroll to position [320457, 320424]
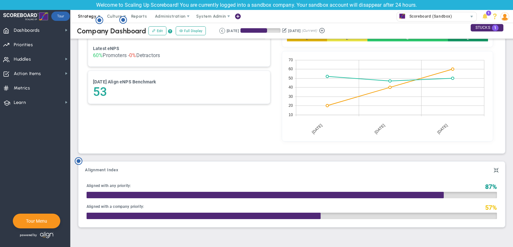
click at [87, 20] on span "Strategy" at bounding box center [87, 16] width 29 height 13
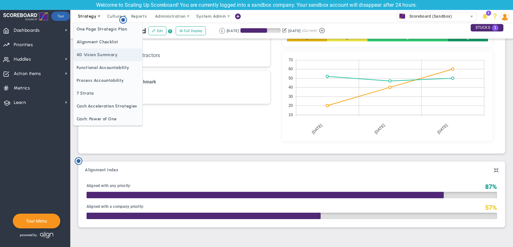
click at [96, 54] on span "4D Vision Summary" at bounding box center [107, 54] width 69 height 13
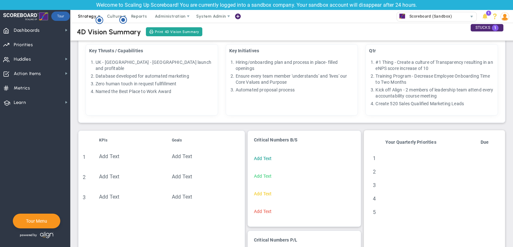
click at [81, 18] on span "Strategy" at bounding box center [87, 16] width 19 height 5
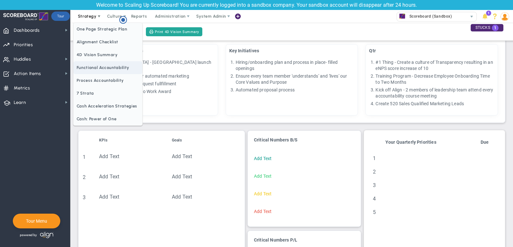
click at [90, 70] on span "Functional Accountability" at bounding box center [107, 67] width 69 height 13
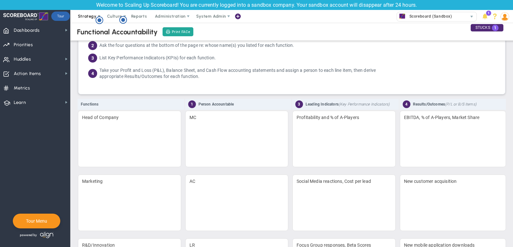
click at [89, 16] on span "Strategy" at bounding box center [87, 16] width 19 height 5
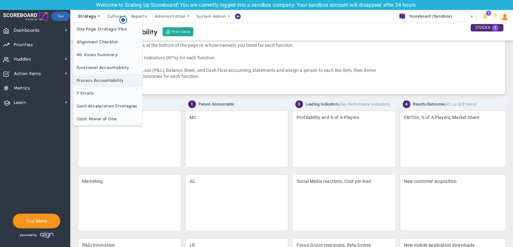
click at [92, 79] on span "Process Accountability" at bounding box center [107, 80] width 69 height 13
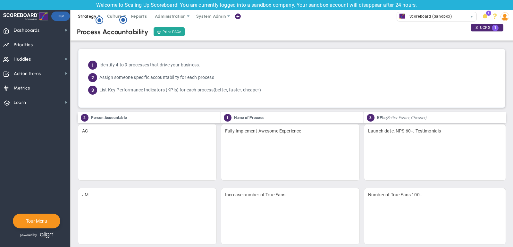
click at [85, 17] on span "Strategy" at bounding box center [87, 16] width 19 height 5
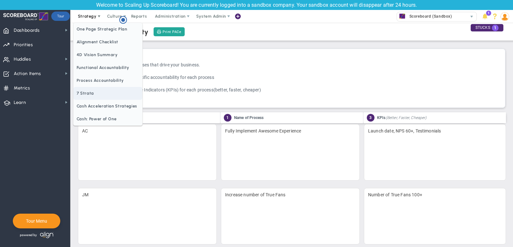
click at [96, 94] on span "7 Strata" at bounding box center [107, 93] width 69 height 13
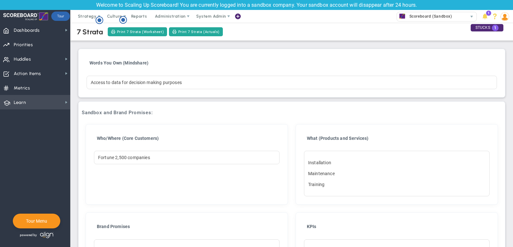
click at [51, 101] on span "Learn Learn" at bounding box center [35, 102] width 70 height 14
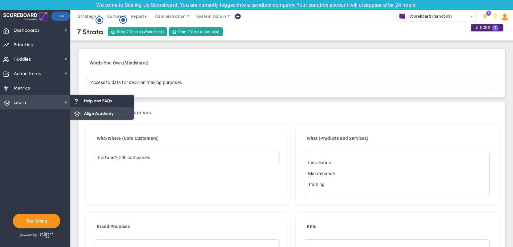
click at [101, 114] on span "Align Academy" at bounding box center [98, 113] width 29 height 6
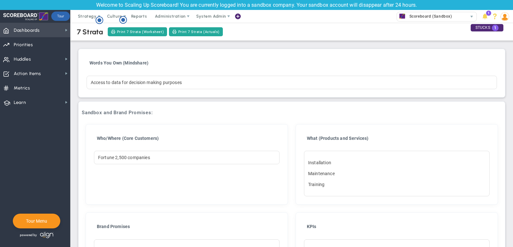
click at [48, 30] on span "Dashboards Dashboards" at bounding box center [35, 30] width 70 height 14
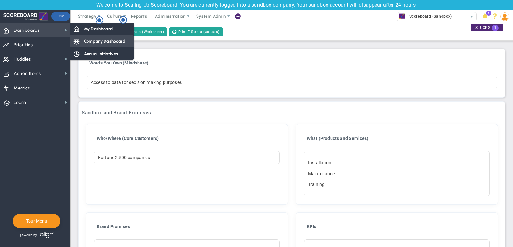
click at [99, 39] on span "Company Dashboard" at bounding box center [104, 41] width 41 height 6
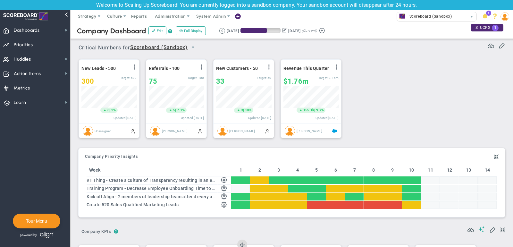
scroll to position [320457, 320424]
click at [139, 16] on span "Reports" at bounding box center [139, 16] width 22 height 13
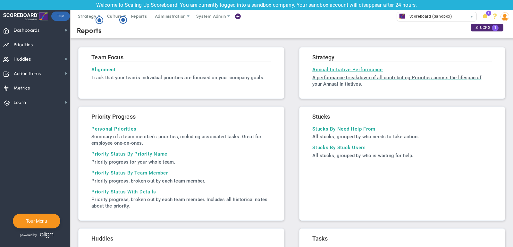
click at [355, 73] on link "Annual Initiative Performance A performance breakdown of all contributing Prior…" at bounding box center [402, 77] width 180 height 21
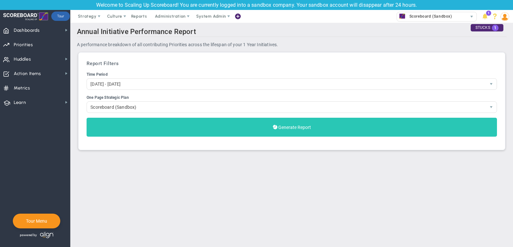
click at [316, 135] on button "Generate Report" at bounding box center [292, 127] width 410 height 19
